Goal: Task Accomplishment & Management: Manage account settings

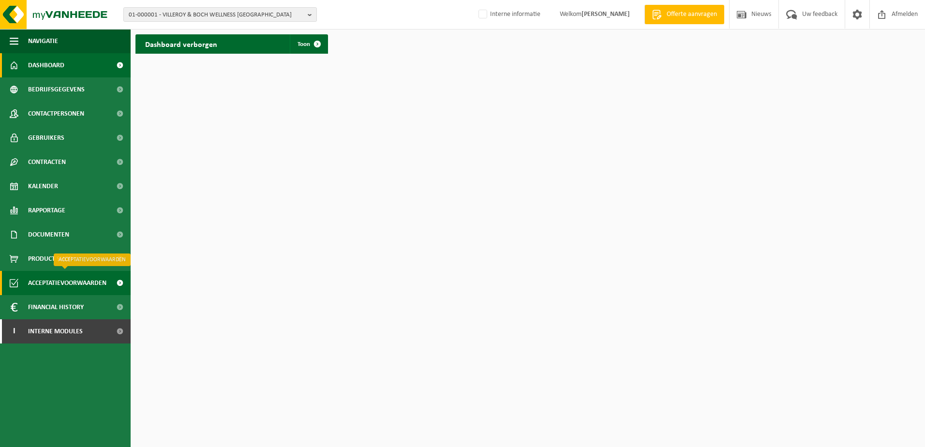
click at [118, 280] on span at bounding box center [120, 283] width 22 height 24
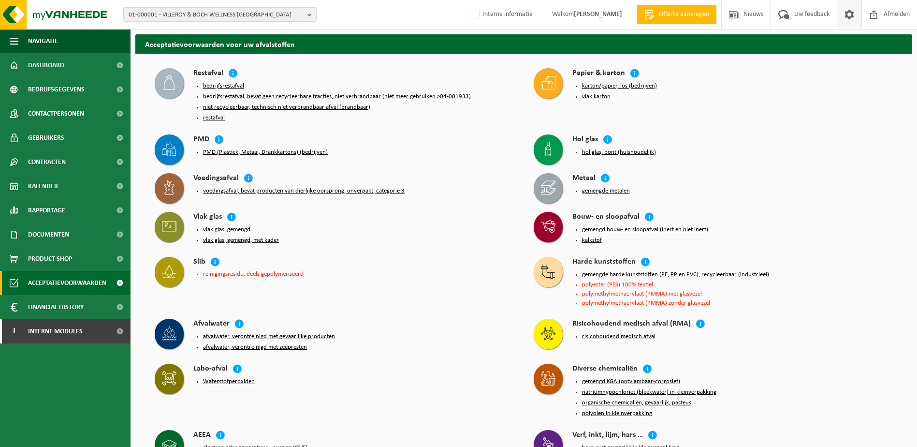
click at [849, 12] on span at bounding box center [849, 14] width 15 height 29
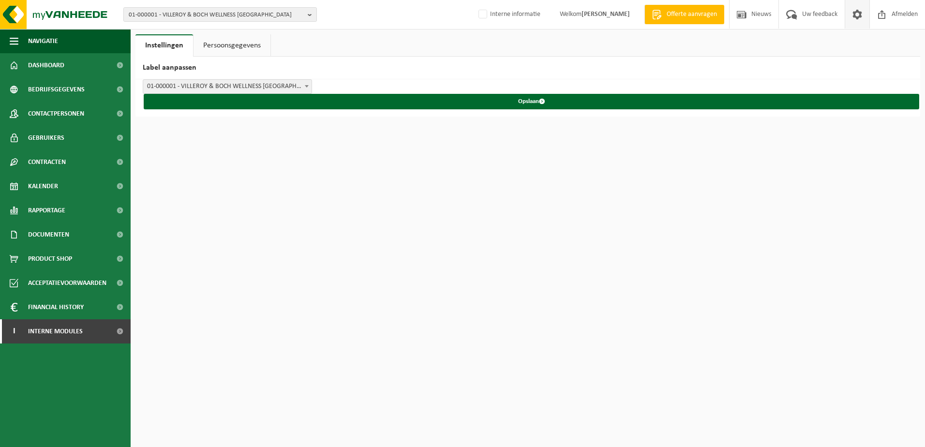
click at [856, 16] on span at bounding box center [857, 14] width 15 height 29
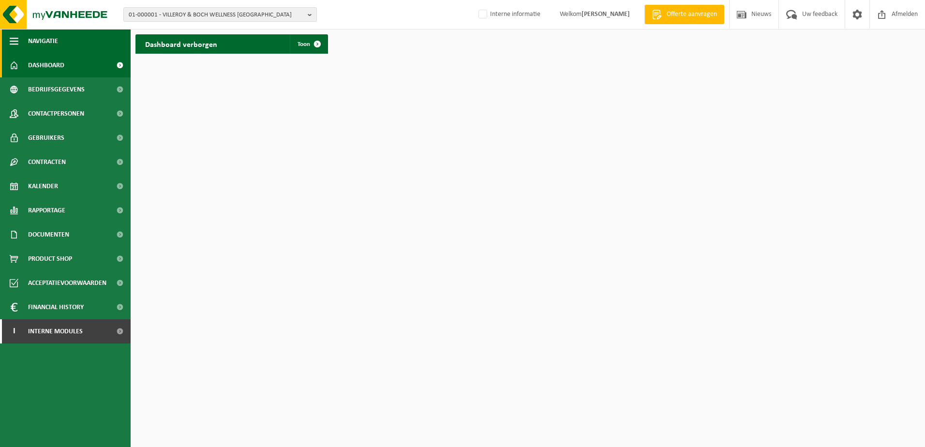
click at [14, 38] on span "button" at bounding box center [14, 41] width 9 height 24
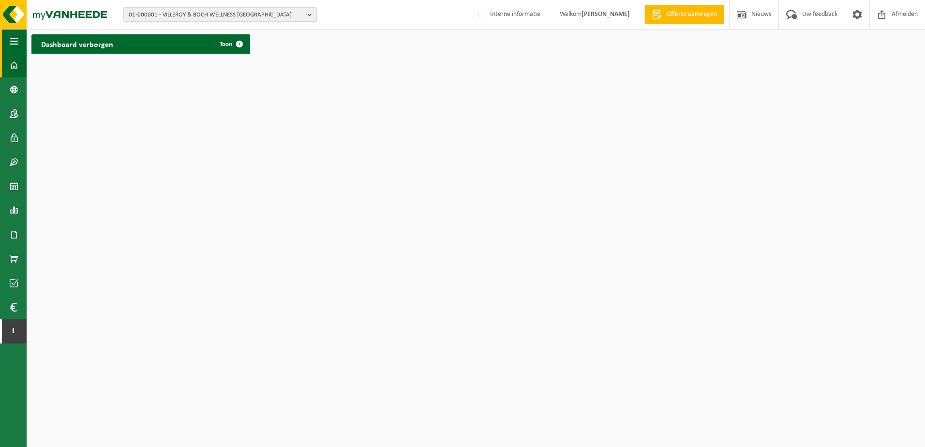
click at [14, 38] on span "button" at bounding box center [14, 41] width 9 height 24
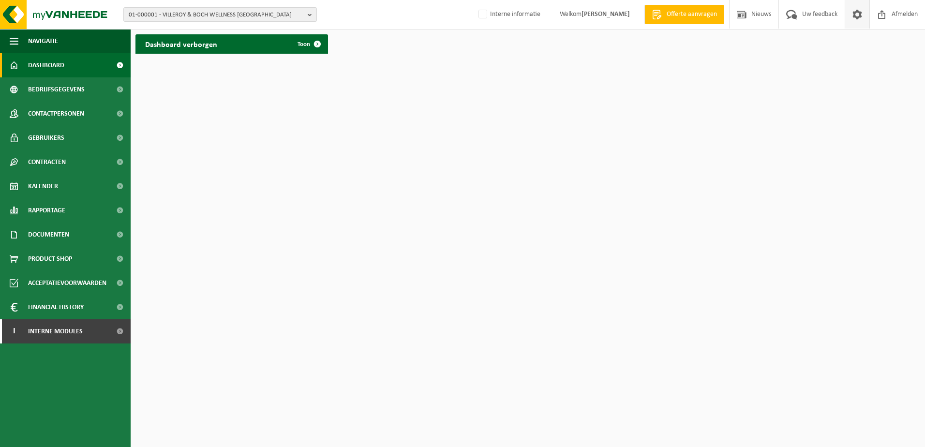
click at [856, 12] on span at bounding box center [857, 14] width 15 height 29
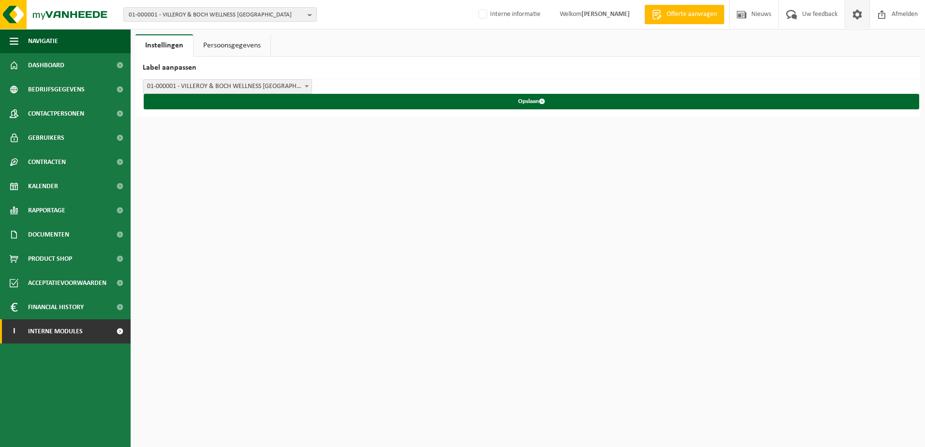
click at [118, 331] on span at bounding box center [120, 331] width 22 height 24
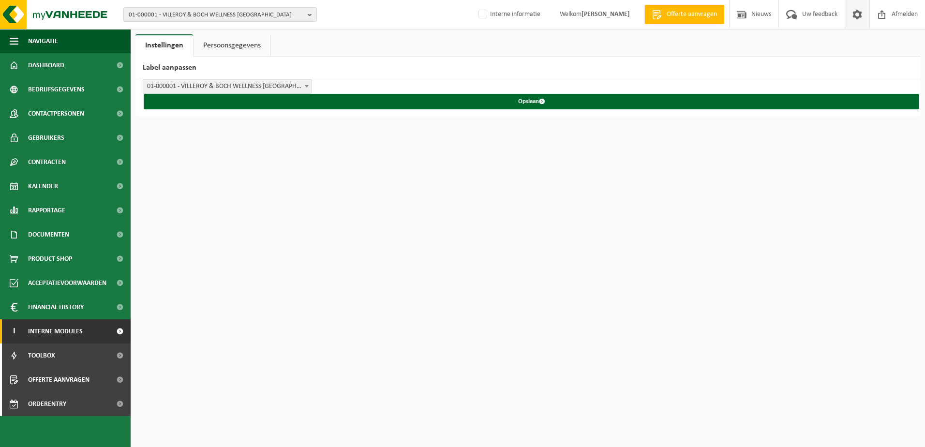
click at [117, 331] on span at bounding box center [120, 331] width 22 height 24
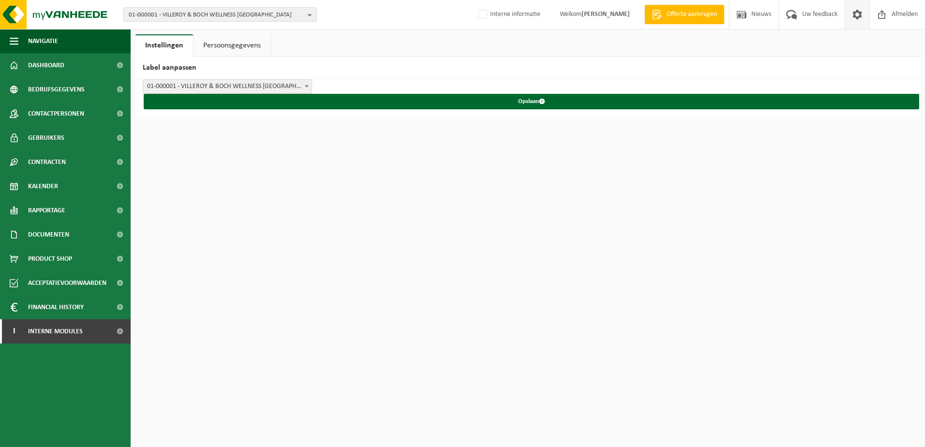
click at [238, 42] on link "Persoonsgegevens" at bounding box center [231, 45] width 77 height 22
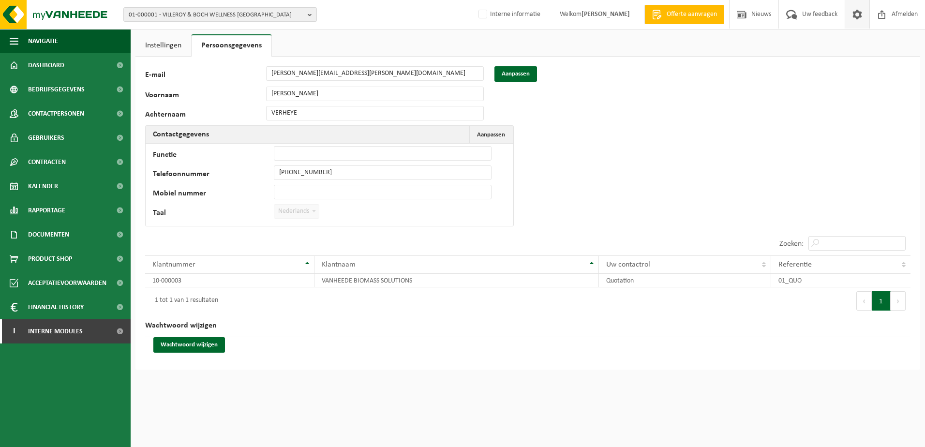
click at [314, 211] on b at bounding box center [314, 211] width 4 height 2
click at [306, 212] on span "Nederlands" at bounding box center [296, 212] width 44 height 14
click at [54, 282] on span "Acceptatievoorwaarden" at bounding box center [67, 283] width 78 height 24
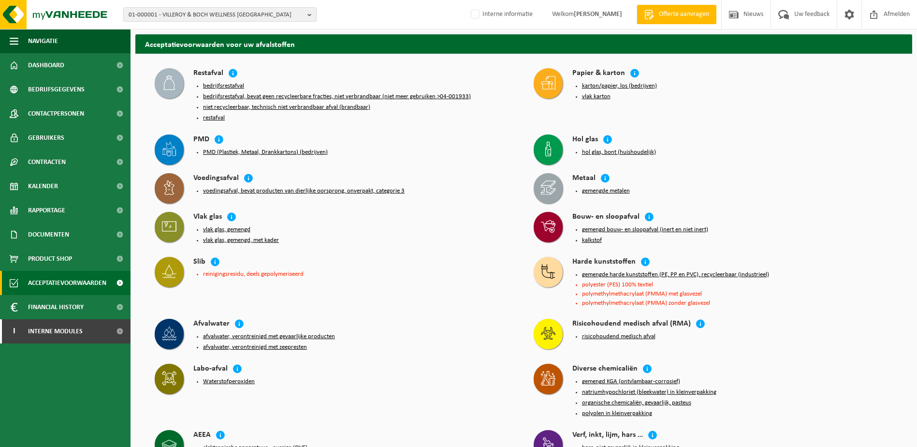
click at [246, 188] on button "voedingsafval, bevat producten van dierlijke oorsprong, onverpakt, categorie 3" at bounding box center [304, 191] width 202 height 8
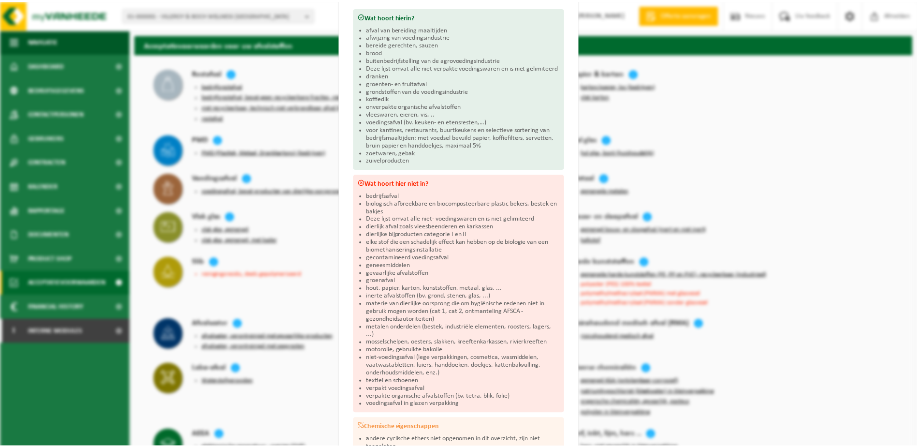
scroll to position [256, 0]
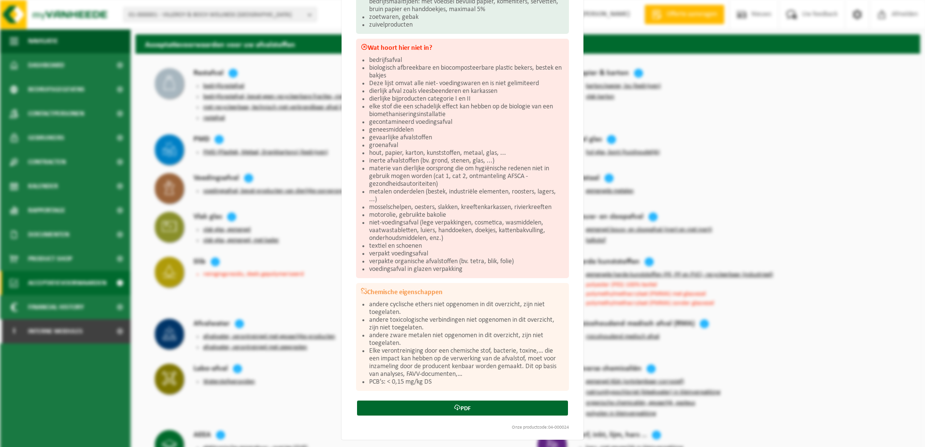
click at [285, 319] on div "Voedingsafval, bevat producten van dierlijke oorsprong, onverpakt, categorie 3 …" at bounding box center [462, 223] width 925 height 447
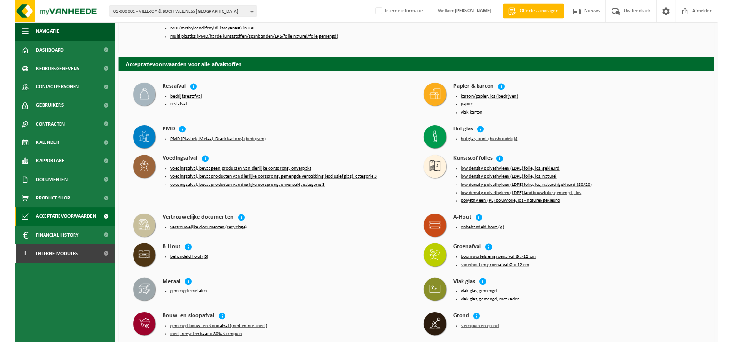
scroll to position [781, 0]
